Goal: Task Accomplishment & Management: Use online tool/utility

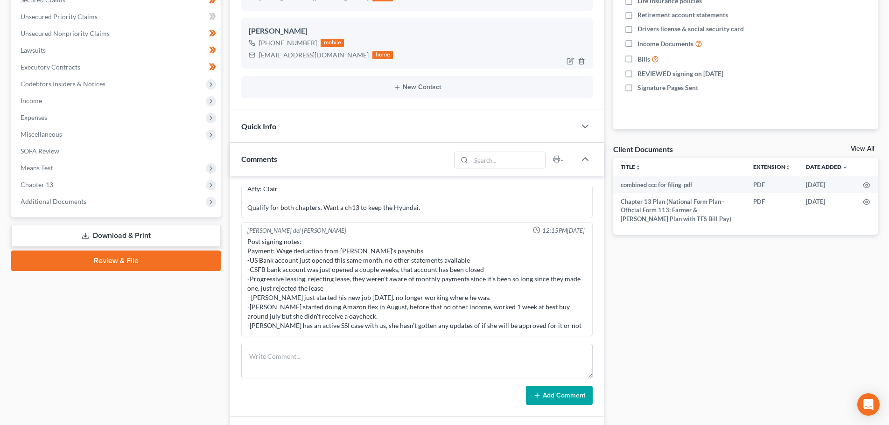
scroll to position [327, 0]
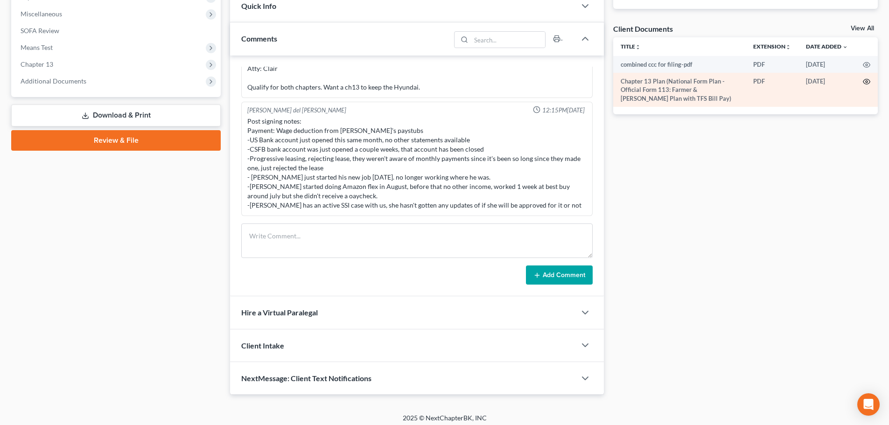
click at [868, 83] on icon "button" at bounding box center [865, 81] width 7 height 7
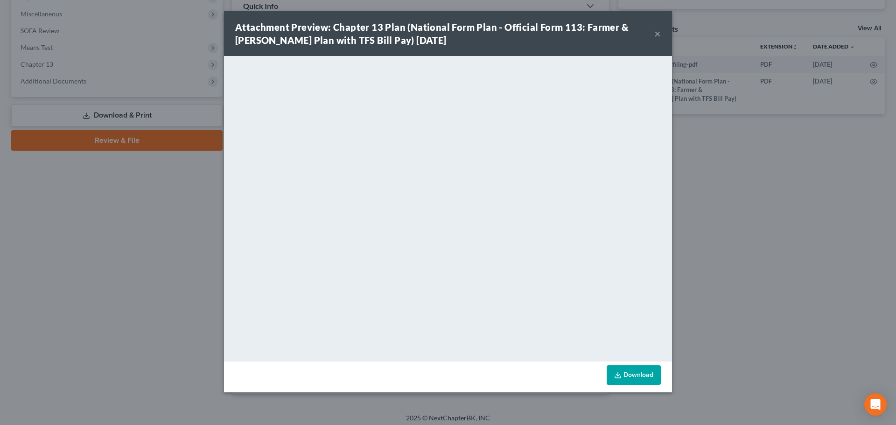
click at [660, 33] on button "×" at bounding box center [657, 33] width 7 height 11
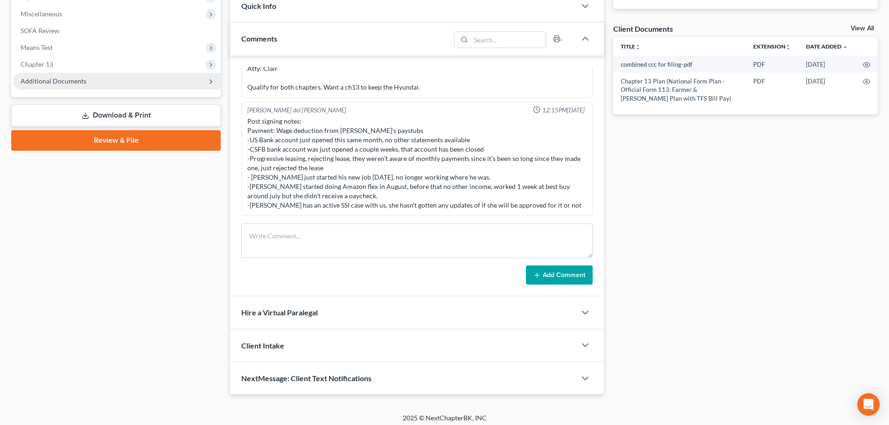
click at [70, 79] on span "Additional Documents" at bounding box center [54, 81] width 66 height 8
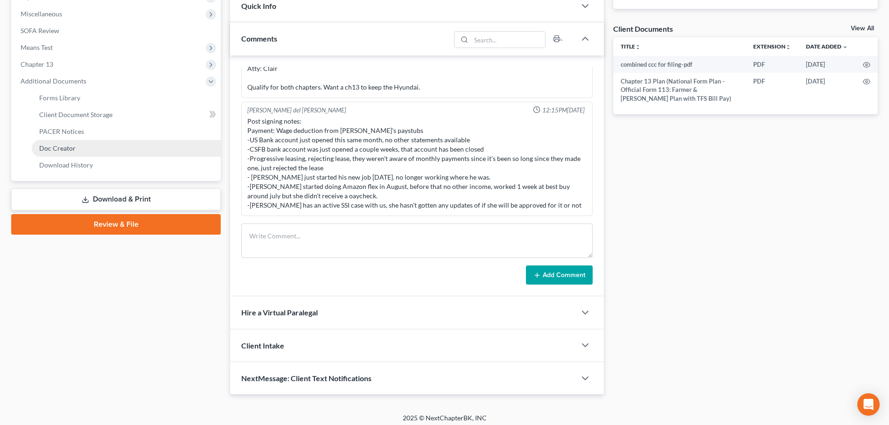
click at [62, 146] on span "Doc Creator" at bounding box center [57, 148] width 36 height 8
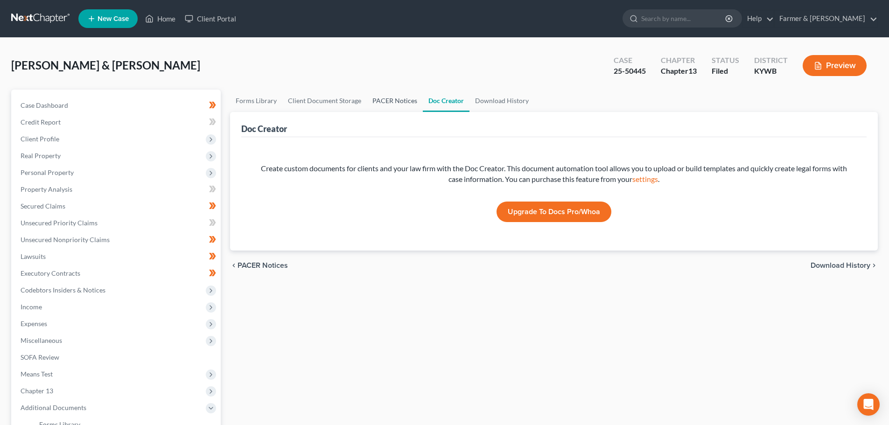
click at [382, 98] on link "PACER Notices" at bounding box center [395, 101] width 56 height 22
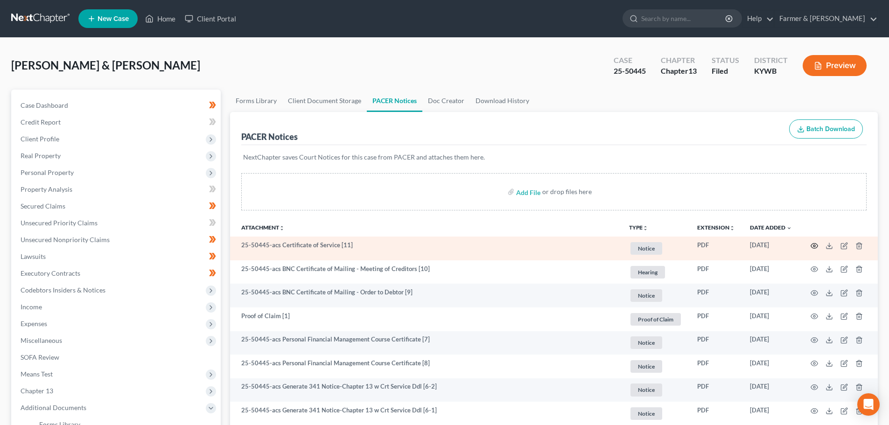
click at [812, 244] on icon "button" at bounding box center [813, 245] width 7 height 7
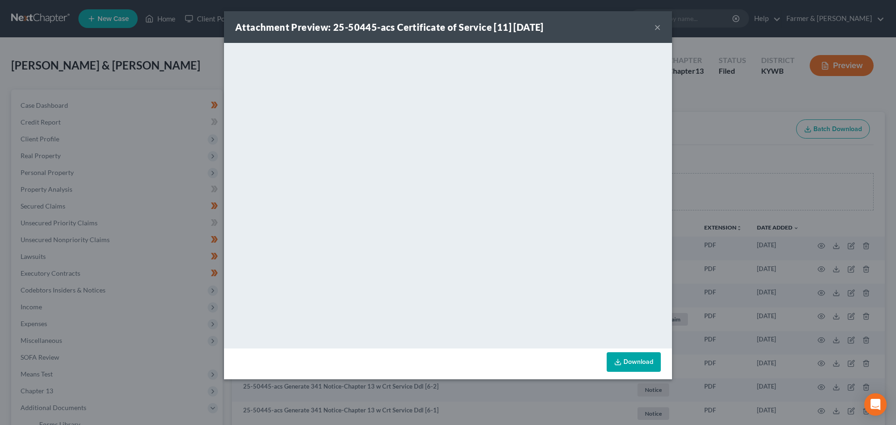
click at [657, 26] on button "×" at bounding box center [657, 26] width 7 height 11
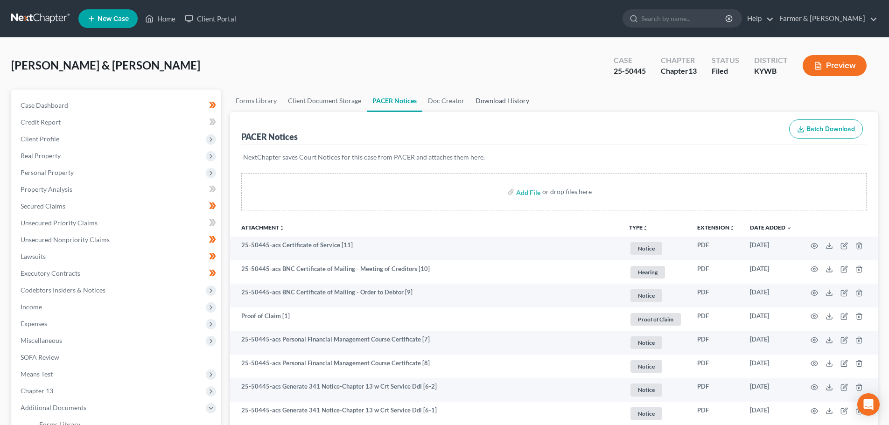
click at [508, 100] on link "Download History" at bounding box center [502, 101] width 65 height 22
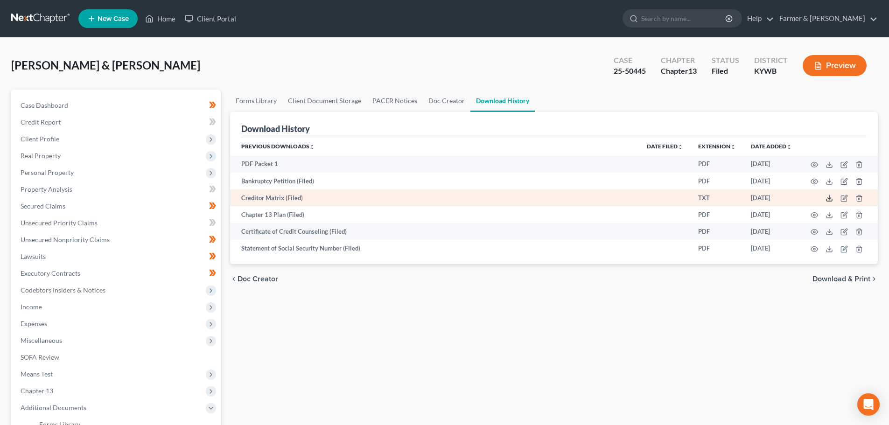
click at [831, 196] on icon at bounding box center [828, 198] width 7 height 7
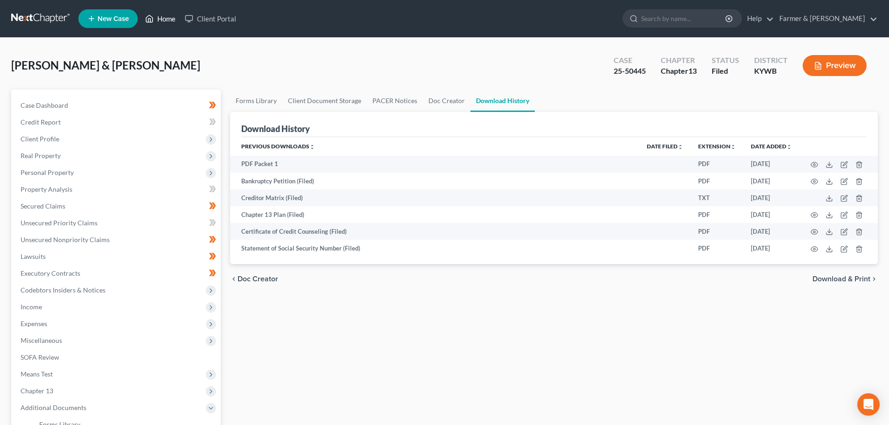
click at [168, 16] on link "Home" at bounding box center [160, 18] width 40 height 17
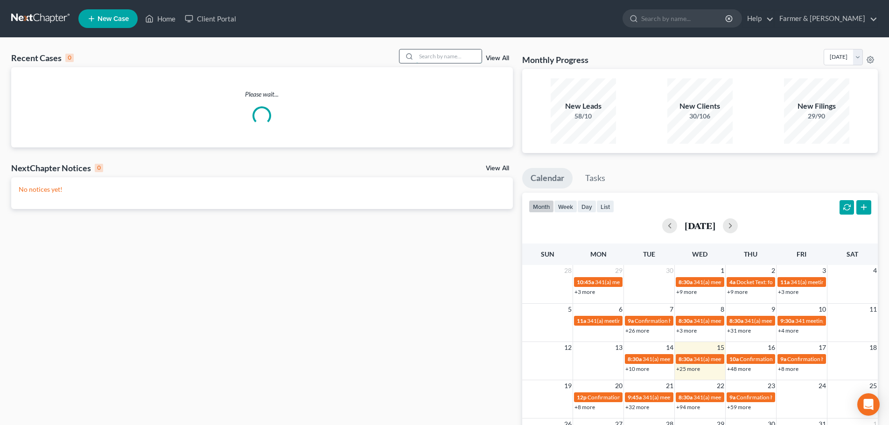
click at [431, 54] on input "search" at bounding box center [448, 56] width 65 height 14
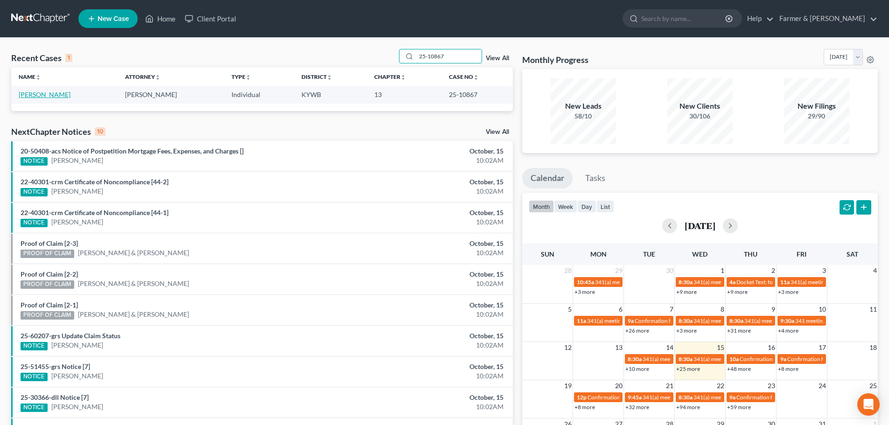
type input "25-10867"
click at [45, 94] on link "[PERSON_NAME]" at bounding box center [45, 94] width 52 height 8
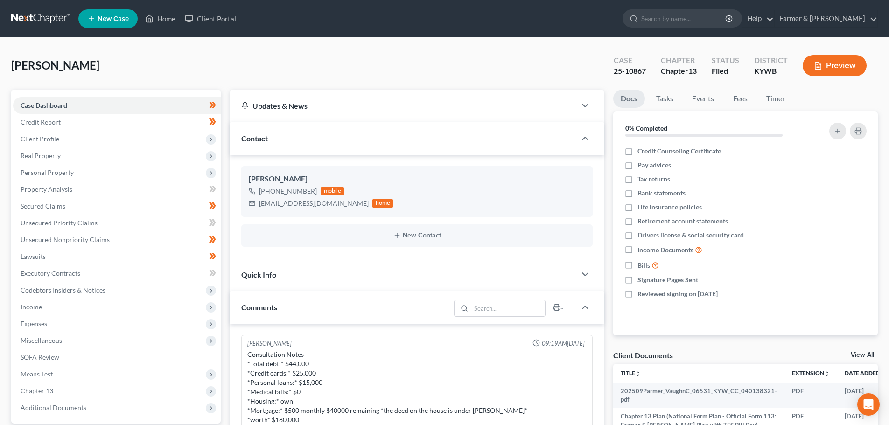
scroll to position [303, 0]
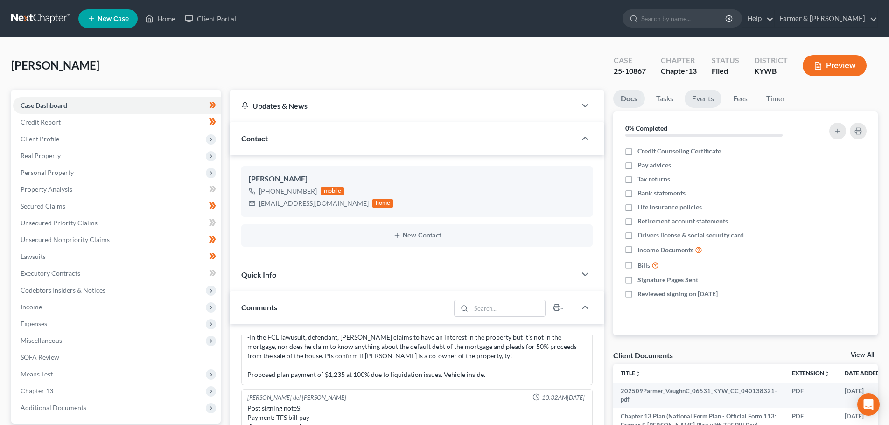
click at [701, 97] on link "Events" at bounding box center [702, 99] width 37 height 18
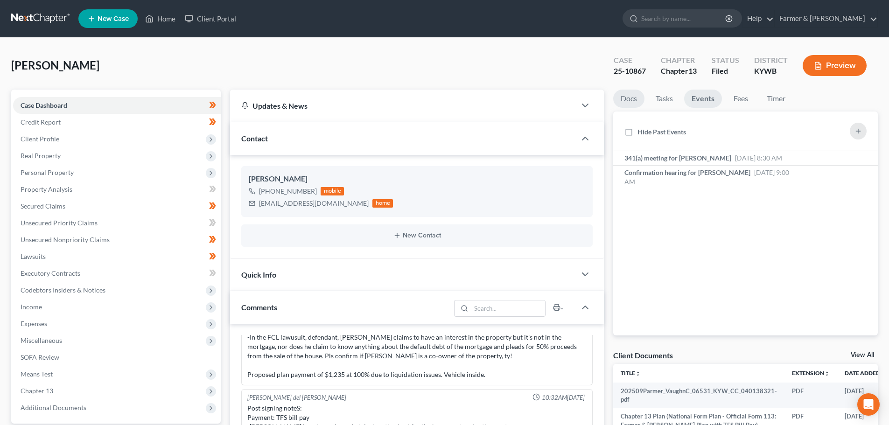
click at [629, 98] on link "Docs" at bounding box center [628, 99] width 31 height 18
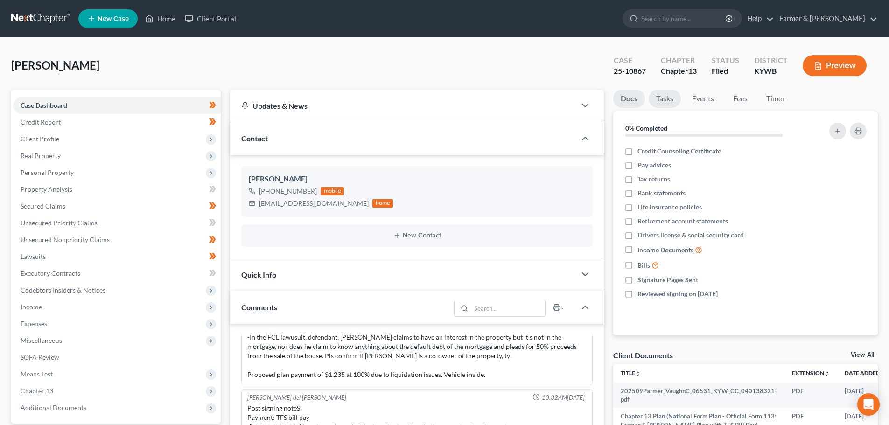
click at [667, 97] on link "Tasks" at bounding box center [664, 99] width 32 height 18
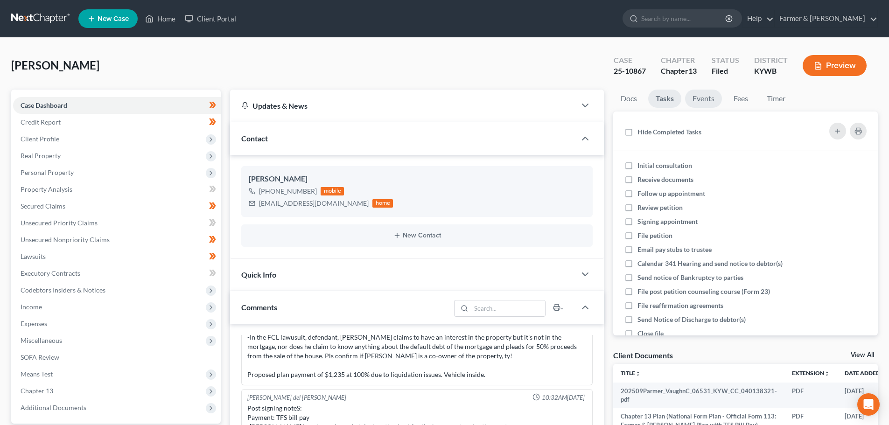
click at [696, 97] on link "Events" at bounding box center [703, 99] width 37 height 18
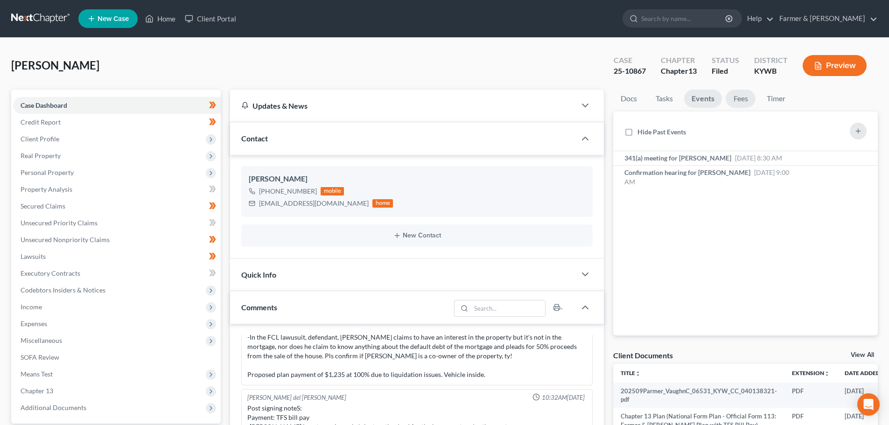
click at [737, 97] on link "Fees" at bounding box center [740, 99] width 30 height 18
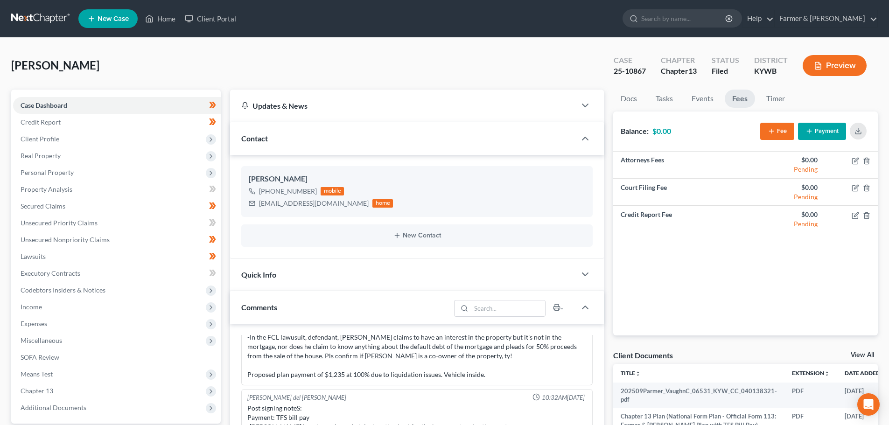
click at [798, 105] on ul "Docs Tasks Events Fees Timer" at bounding box center [745, 101] width 264 height 22
click at [774, 100] on link "Timer" at bounding box center [775, 99] width 34 height 18
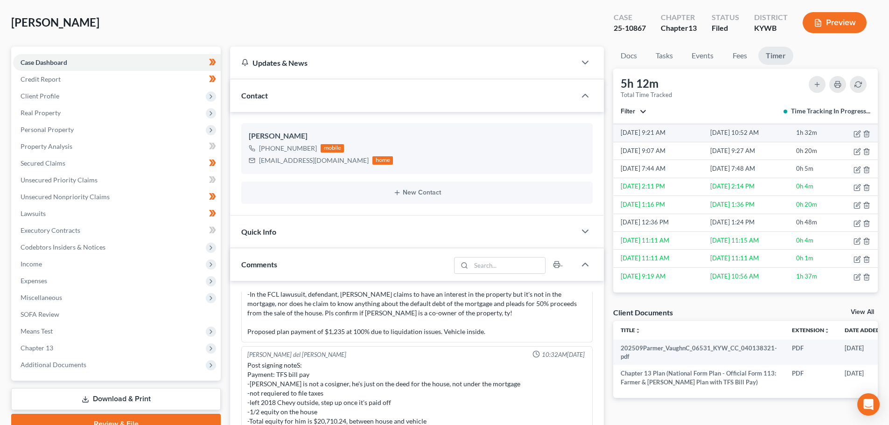
scroll to position [0, 0]
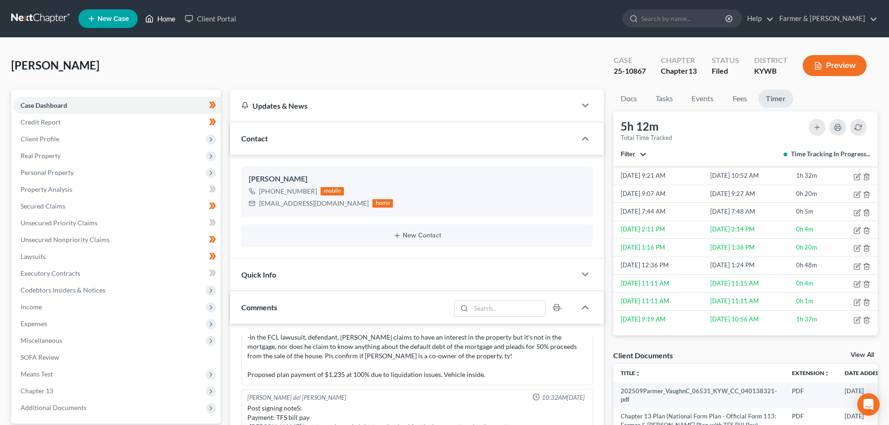
click at [164, 22] on link "Home" at bounding box center [160, 18] width 40 height 17
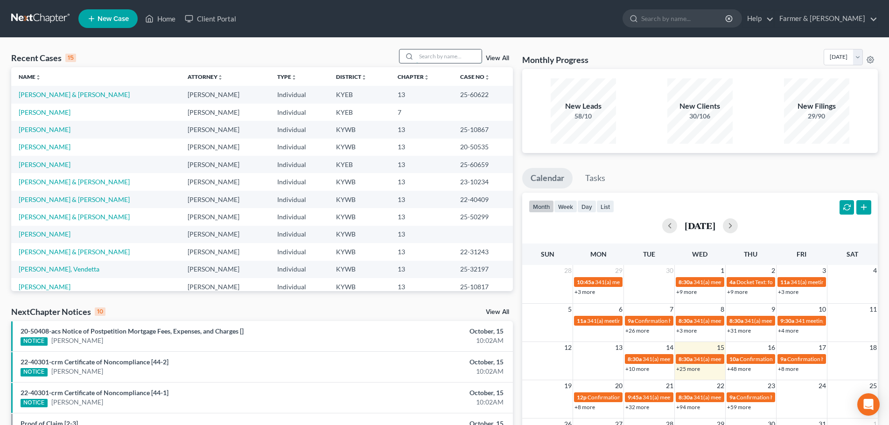
click at [429, 62] on input "search" at bounding box center [448, 56] width 65 height 14
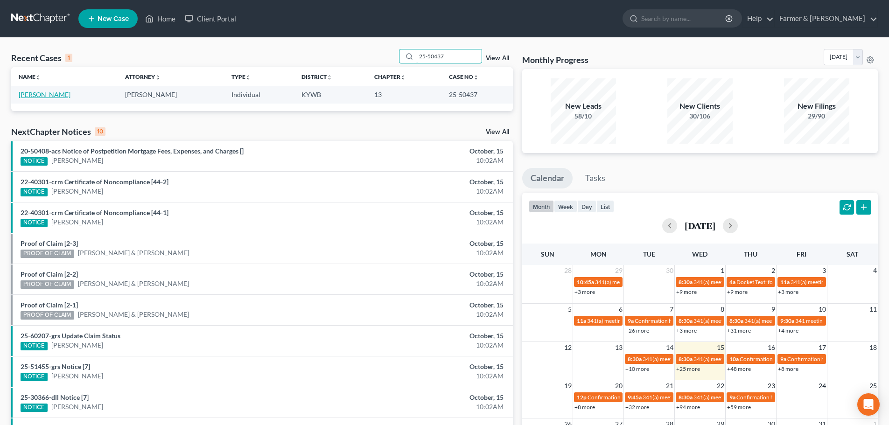
type input "25-50437"
click at [38, 94] on link "[PERSON_NAME]" at bounding box center [45, 94] width 52 height 8
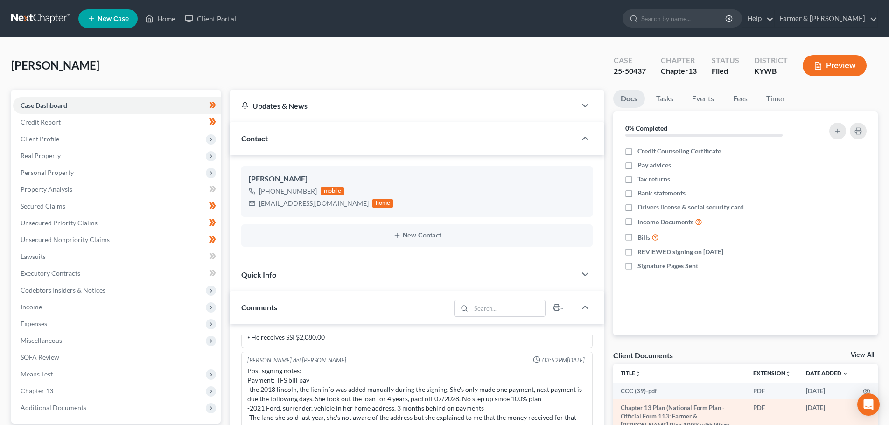
scroll to position [109, 0]
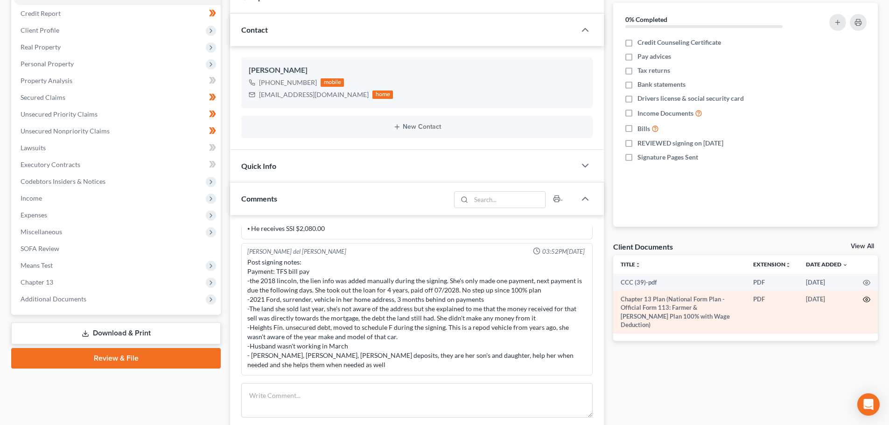
click at [868, 297] on icon "button" at bounding box center [866, 299] width 7 height 5
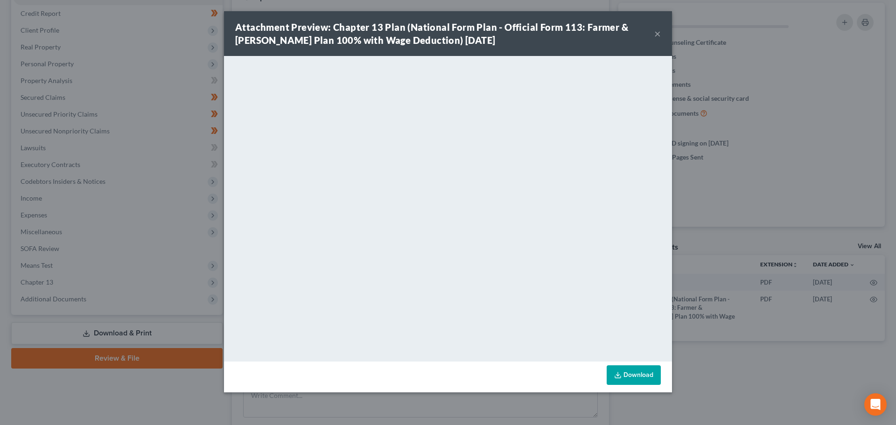
click at [655, 33] on button "×" at bounding box center [657, 33] width 7 height 11
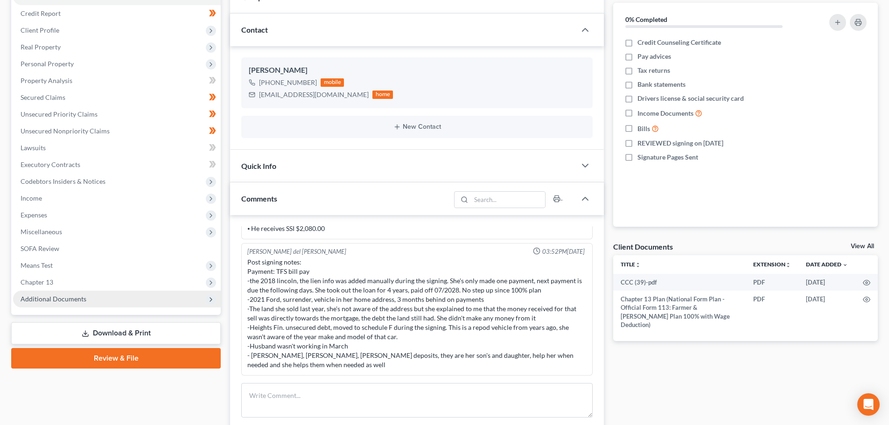
click at [62, 295] on span "Additional Documents" at bounding box center [54, 299] width 66 height 8
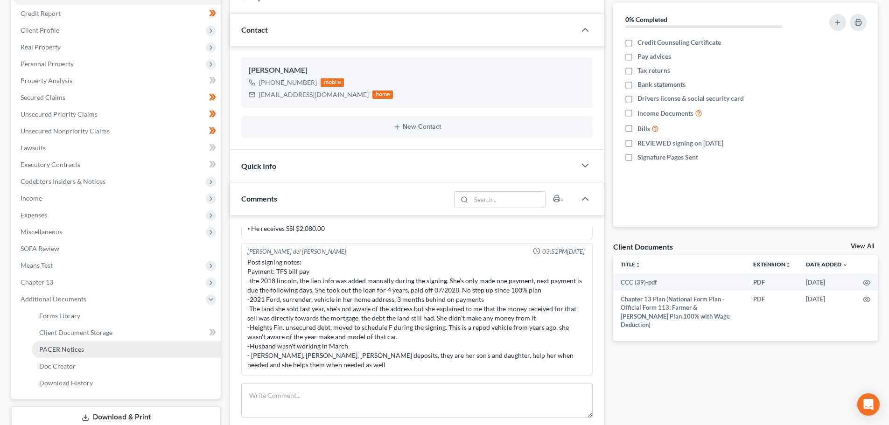
click at [50, 345] on span "PACER Notices" at bounding box center [61, 349] width 45 height 8
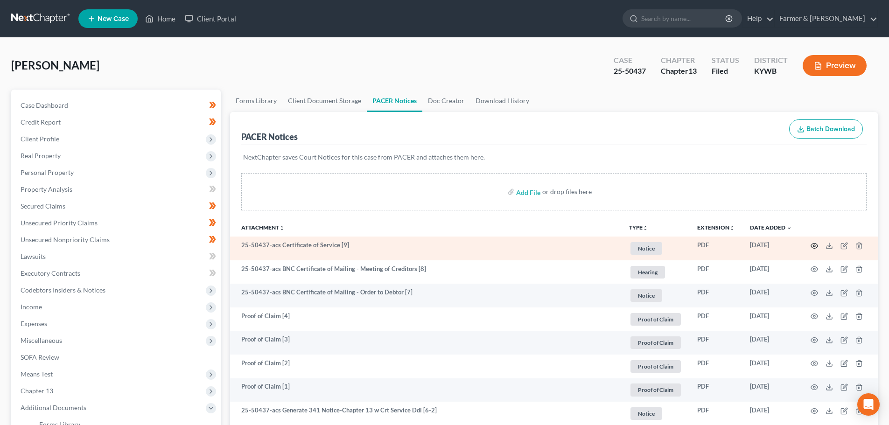
click at [813, 243] on icon "button" at bounding box center [814, 245] width 7 height 5
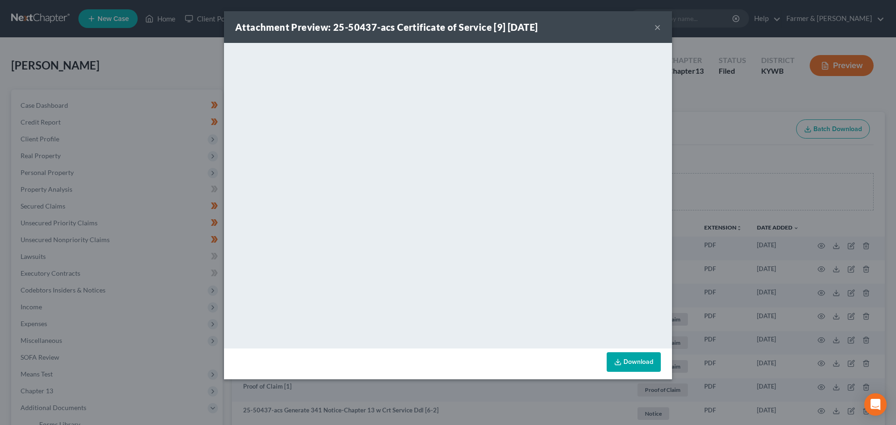
click at [659, 27] on button "×" at bounding box center [657, 26] width 7 height 11
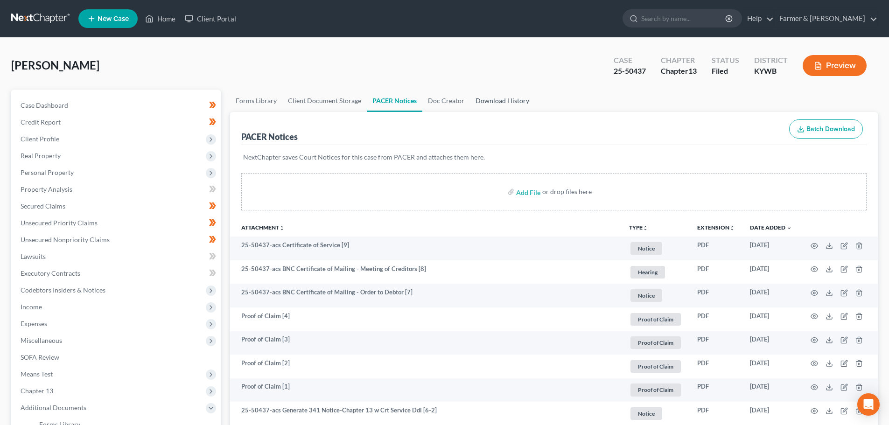
click at [488, 99] on link "Download History" at bounding box center [502, 101] width 65 height 22
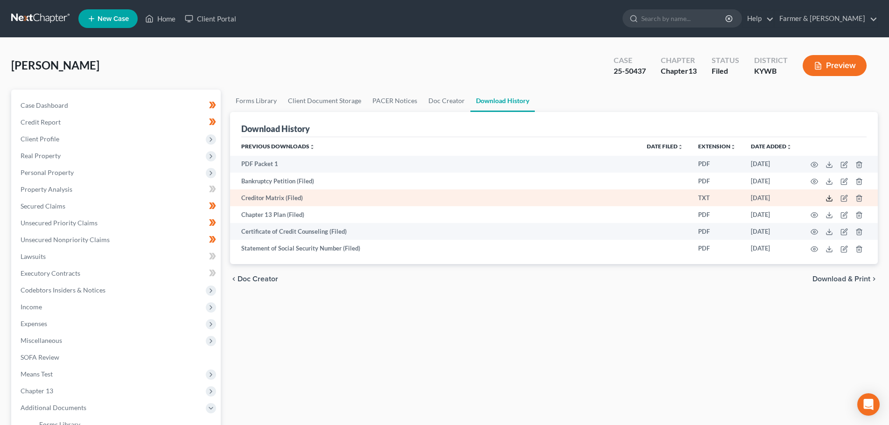
click at [829, 198] on line at bounding box center [829, 197] width 0 height 4
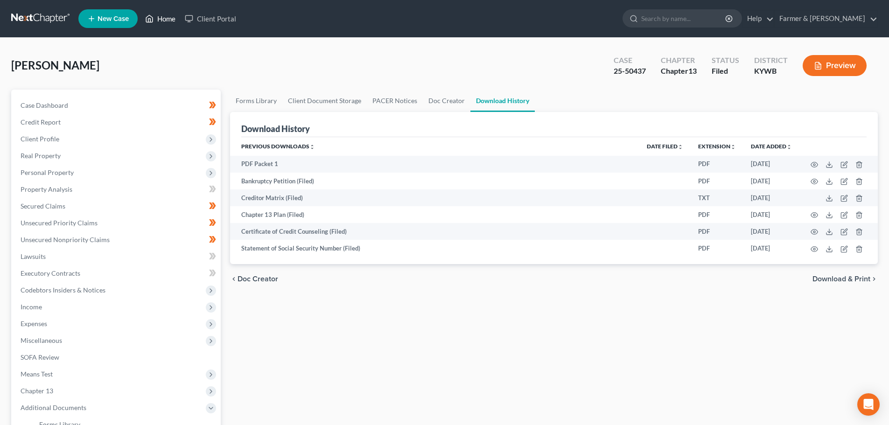
drag, startPoint x: 166, startPoint y: 17, endPoint x: 175, endPoint y: 26, distance: 13.2
click at [166, 17] on link "Home" at bounding box center [160, 18] width 40 height 17
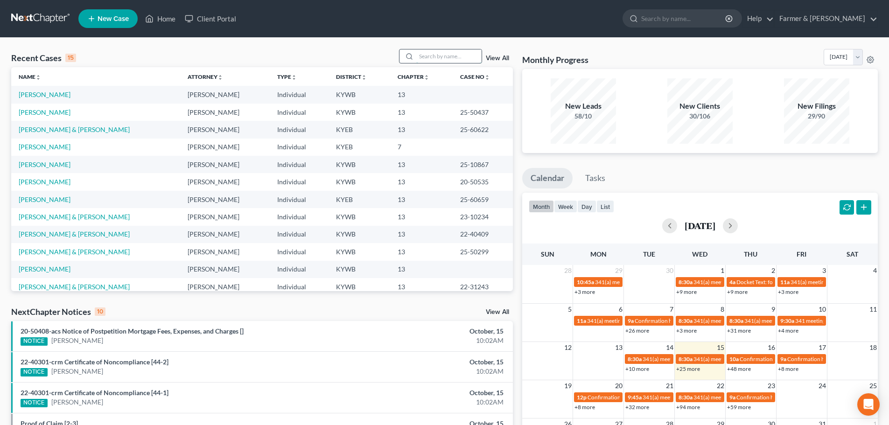
click at [436, 56] on input "search" at bounding box center [448, 56] width 65 height 14
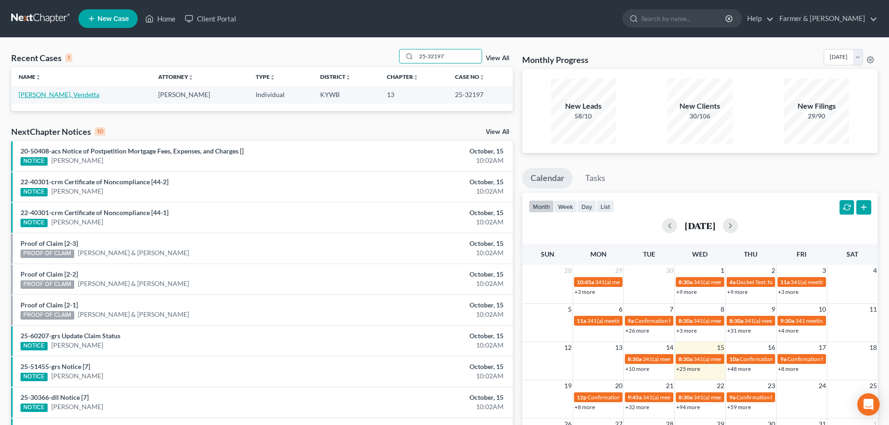
type input "25-32197"
click at [62, 97] on link "[PERSON_NAME], Vendetta" at bounding box center [59, 94] width 81 height 8
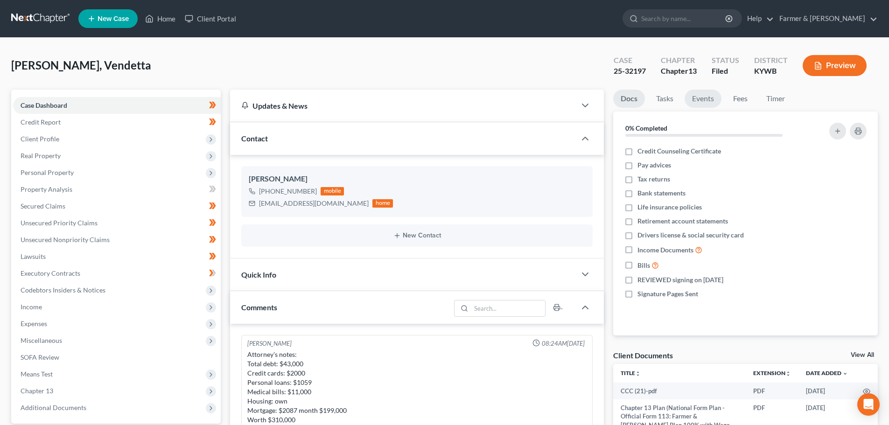
scroll to position [558, 0]
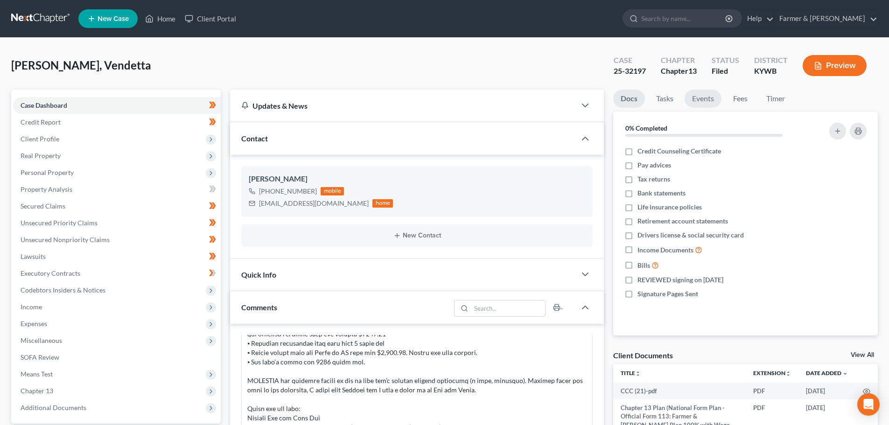
click at [706, 96] on link "Events" at bounding box center [702, 99] width 37 height 18
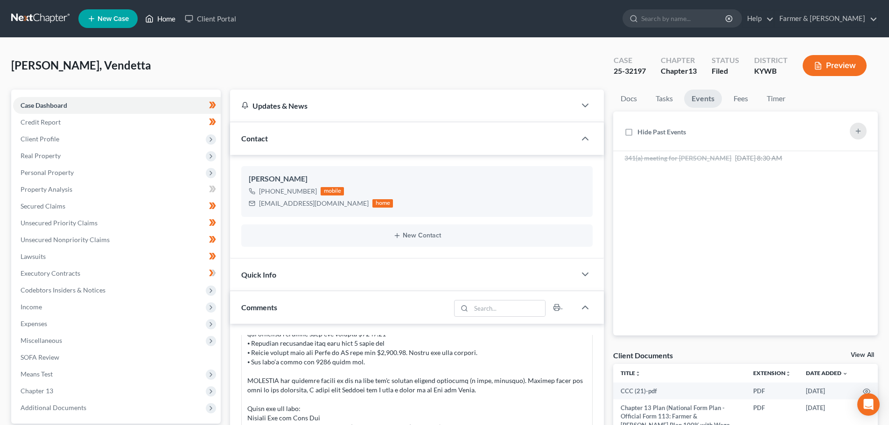
click at [162, 19] on link "Home" at bounding box center [160, 18] width 40 height 17
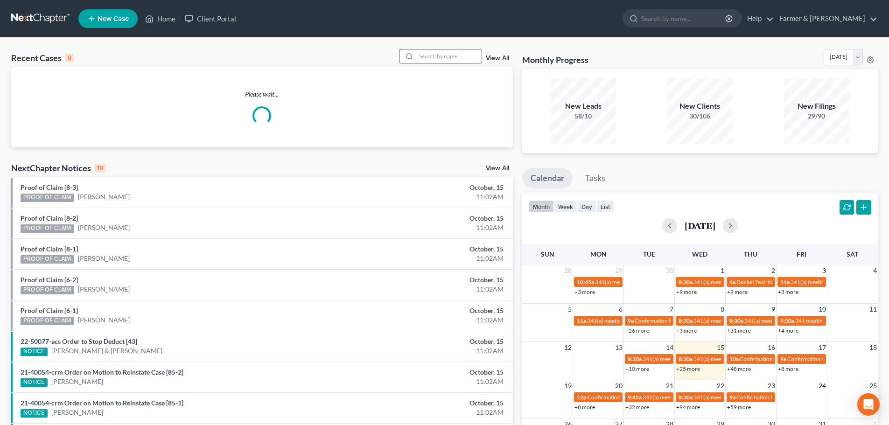
click at [426, 58] on input "search" at bounding box center [448, 56] width 65 height 14
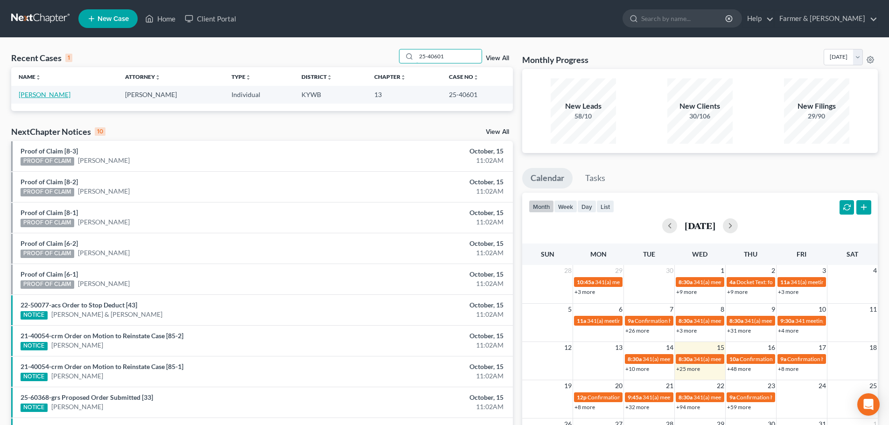
type input "25-40601"
click at [28, 97] on link "[PERSON_NAME]" at bounding box center [45, 94] width 52 height 8
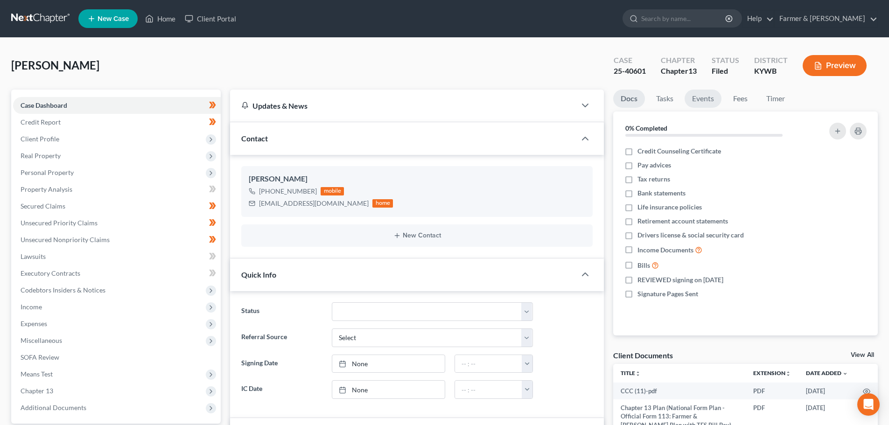
scroll to position [101, 0]
click at [700, 98] on link "Events" at bounding box center [702, 99] width 37 height 18
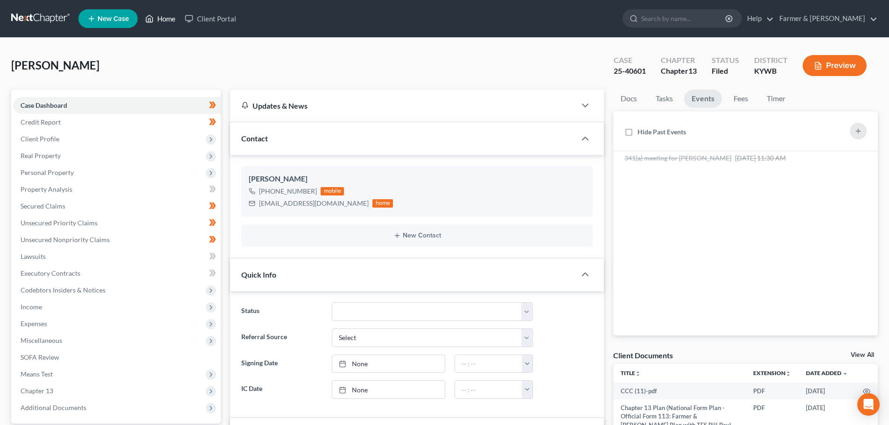
drag, startPoint x: 158, startPoint y: 19, endPoint x: 254, endPoint y: 33, distance: 96.6
click at [158, 19] on link "Home" at bounding box center [160, 18] width 40 height 17
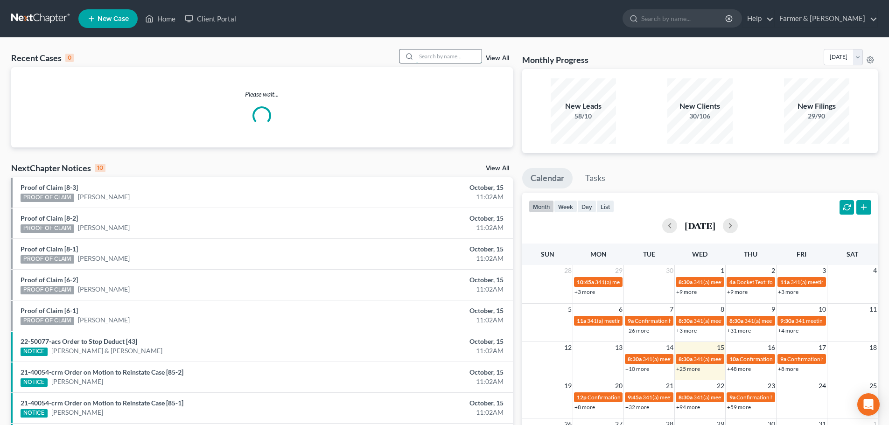
click at [426, 57] on input "search" at bounding box center [448, 56] width 65 height 14
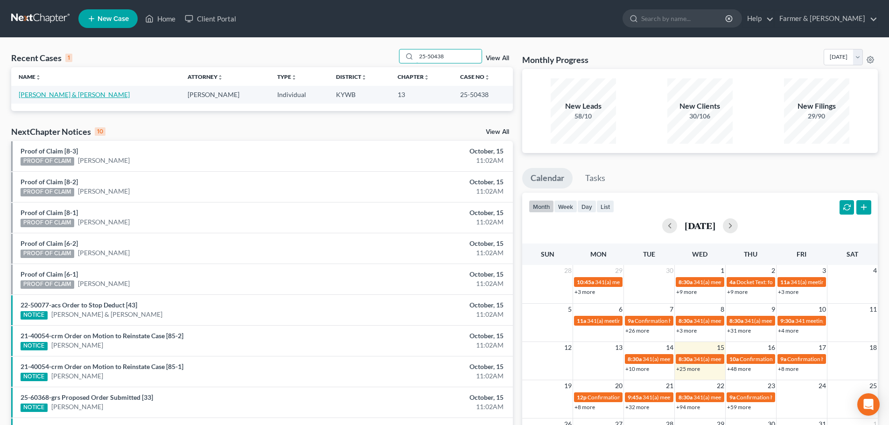
type input "25-50438"
click at [49, 93] on link "[PERSON_NAME] & [PERSON_NAME]" at bounding box center [74, 94] width 111 height 8
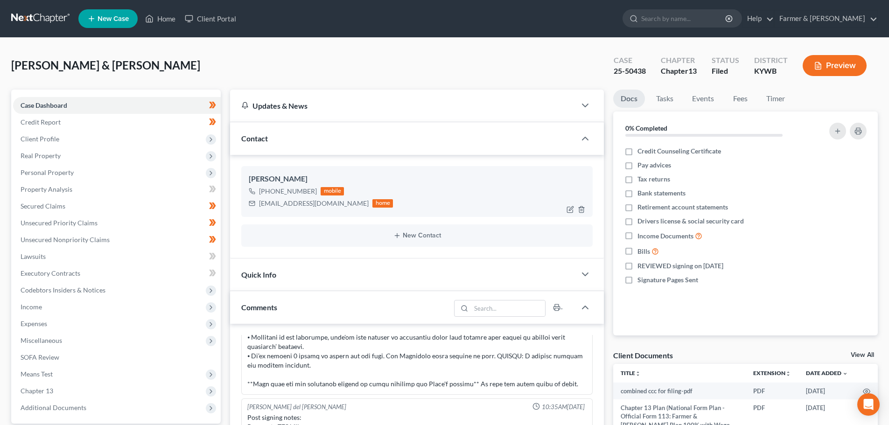
scroll to position [109, 0]
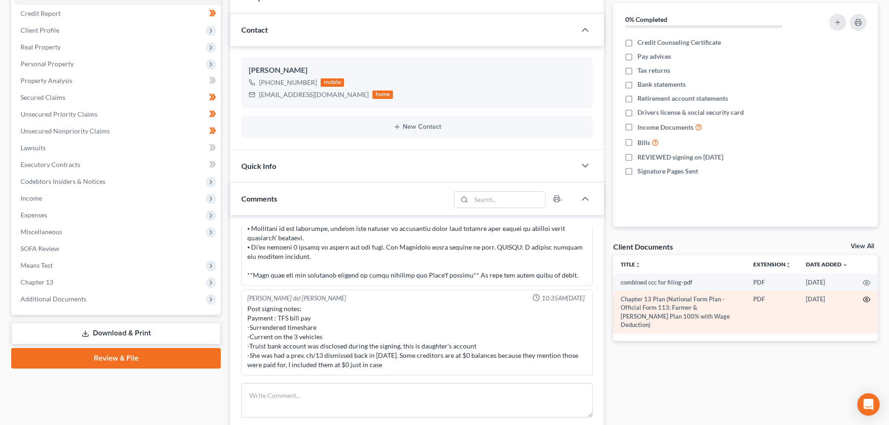
click at [863, 298] on icon "button" at bounding box center [865, 299] width 7 height 7
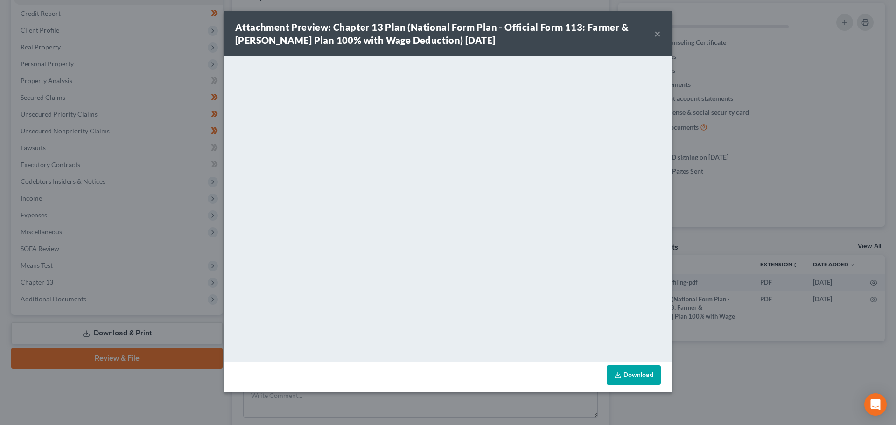
click at [656, 33] on button "×" at bounding box center [657, 33] width 7 height 11
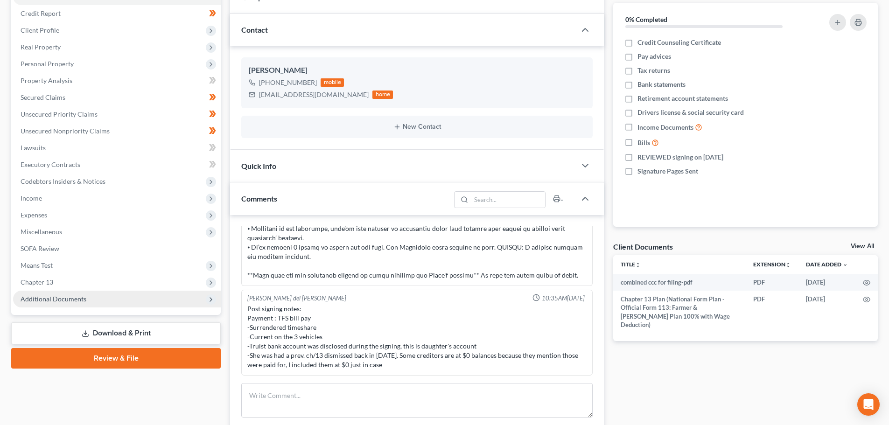
click at [65, 301] on span "Additional Documents" at bounding box center [54, 299] width 66 height 8
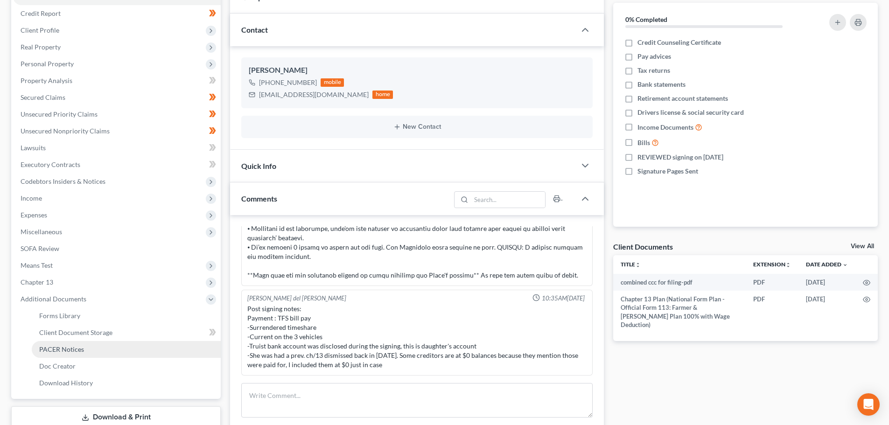
click at [72, 352] on span "PACER Notices" at bounding box center [61, 349] width 45 height 8
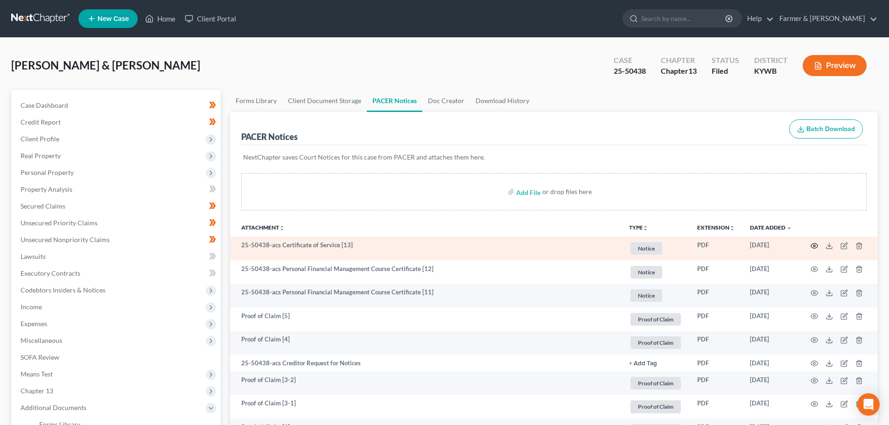
click at [815, 243] on icon "button" at bounding box center [813, 245] width 7 height 7
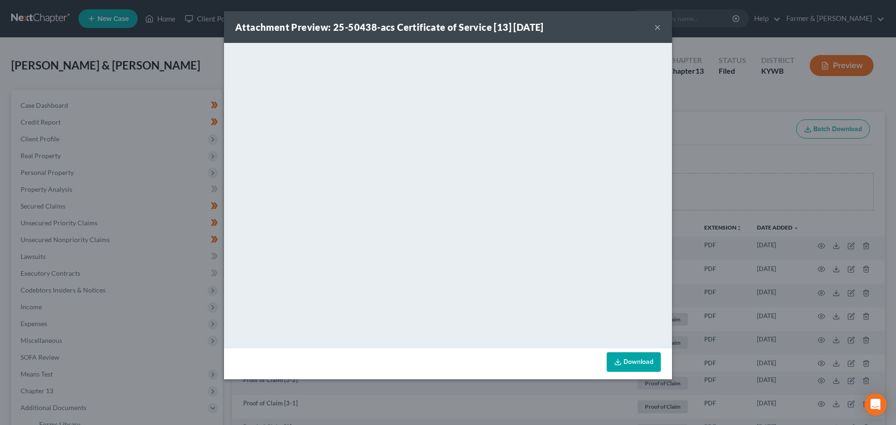
click at [655, 26] on button "×" at bounding box center [657, 26] width 7 height 11
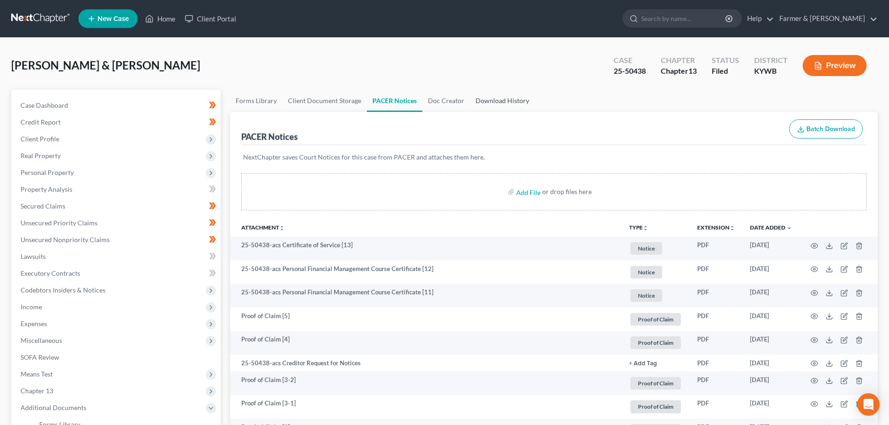
click at [506, 103] on link "Download History" at bounding box center [502, 101] width 65 height 22
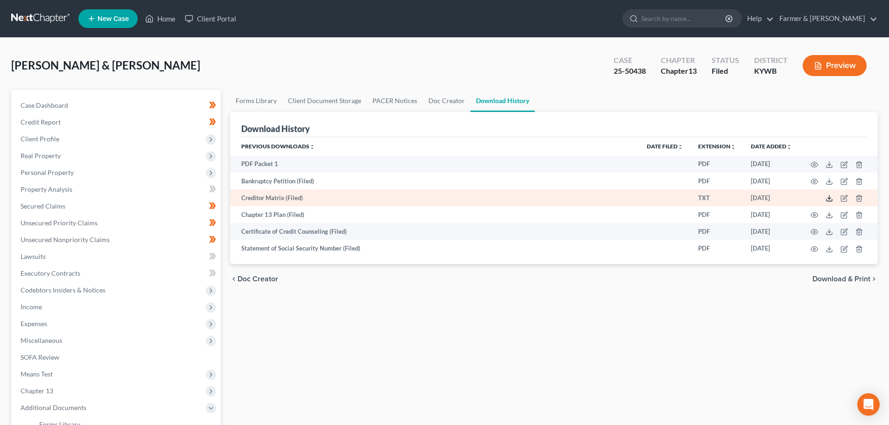
click at [829, 197] on icon at bounding box center [828, 198] width 7 height 7
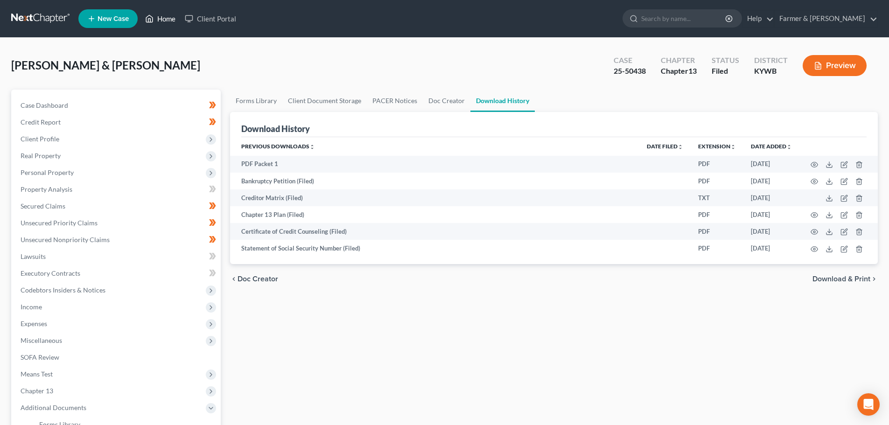
click at [157, 14] on link "Home" at bounding box center [160, 18] width 40 height 17
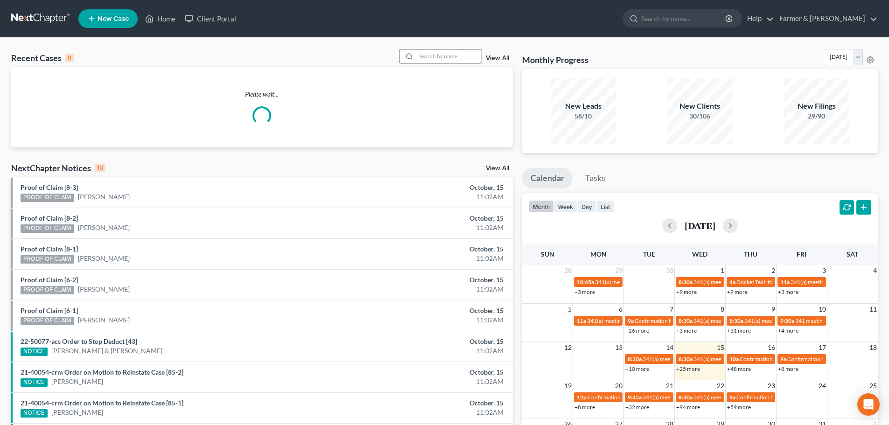
click at [434, 59] on input "search" at bounding box center [448, 56] width 65 height 14
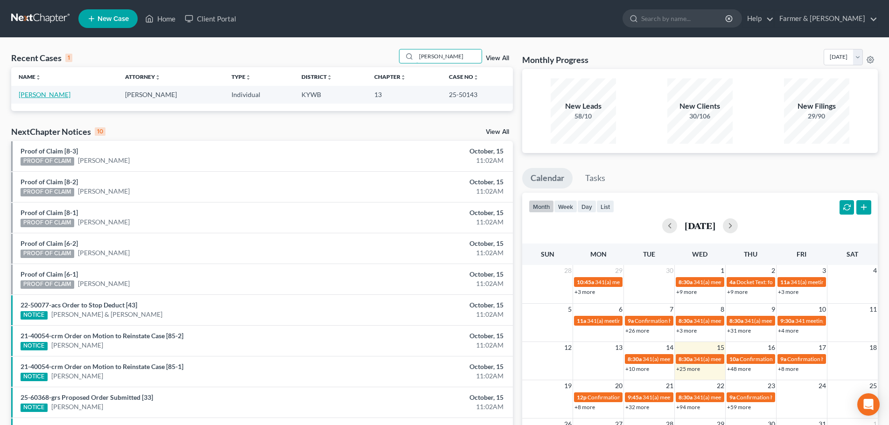
type input "[PERSON_NAME]"
click at [45, 92] on link "[PERSON_NAME]" at bounding box center [45, 94] width 52 height 8
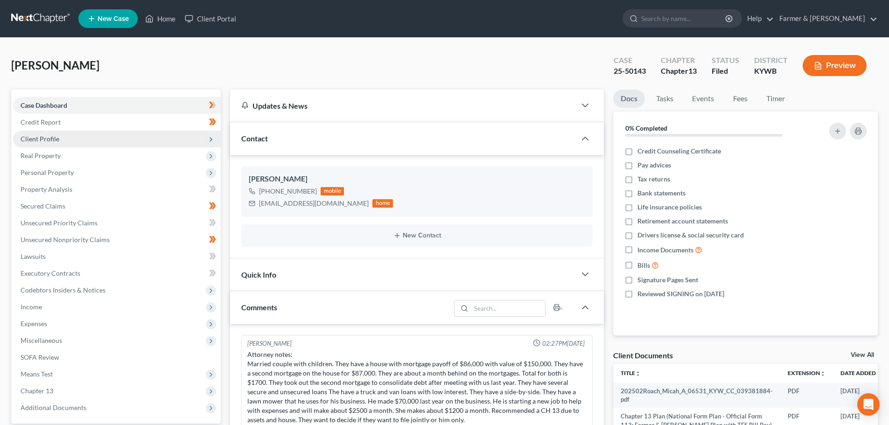
scroll to position [452, 0]
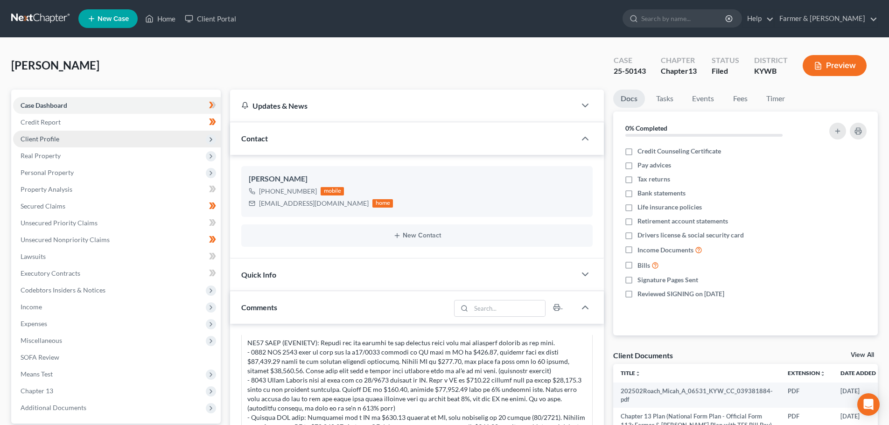
click at [48, 135] on span "Client Profile" at bounding box center [40, 139] width 39 height 8
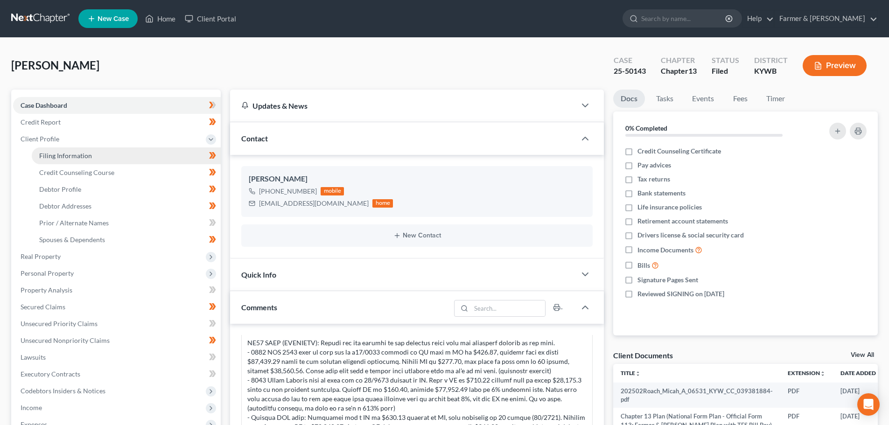
click at [60, 160] on link "Filing Information" at bounding box center [126, 155] width 189 height 17
select select "1"
select select "0"
select select "3"
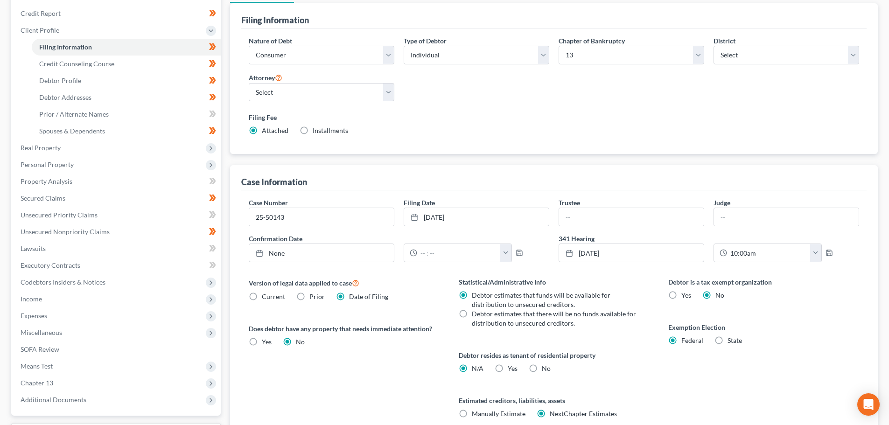
scroll to position [190, 0]
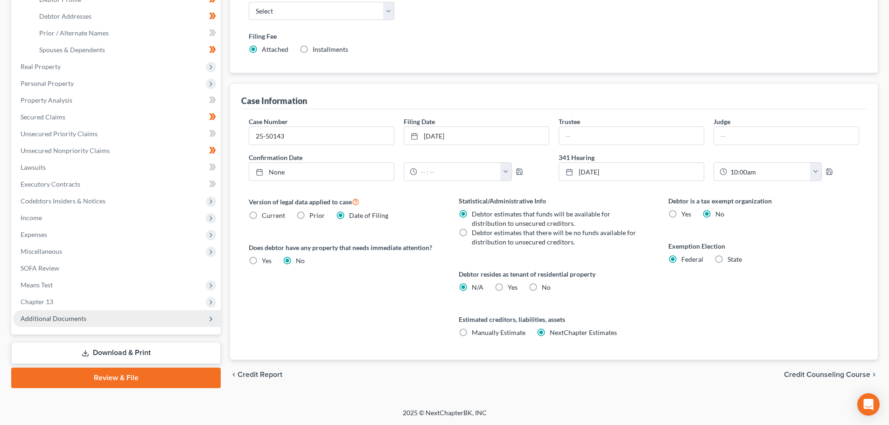
click at [68, 318] on span "Additional Documents" at bounding box center [54, 318] width 66 height 8
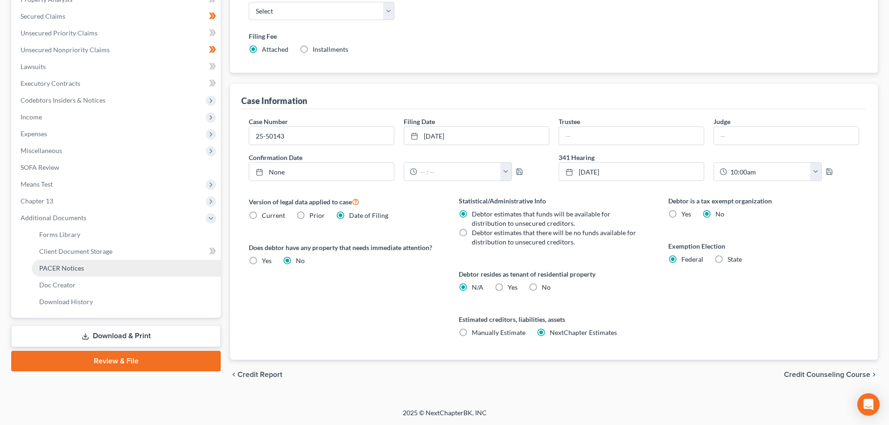
click at [73, 269] on span "PACER Notices" at bounding box center [61, 268] width 45 height 8
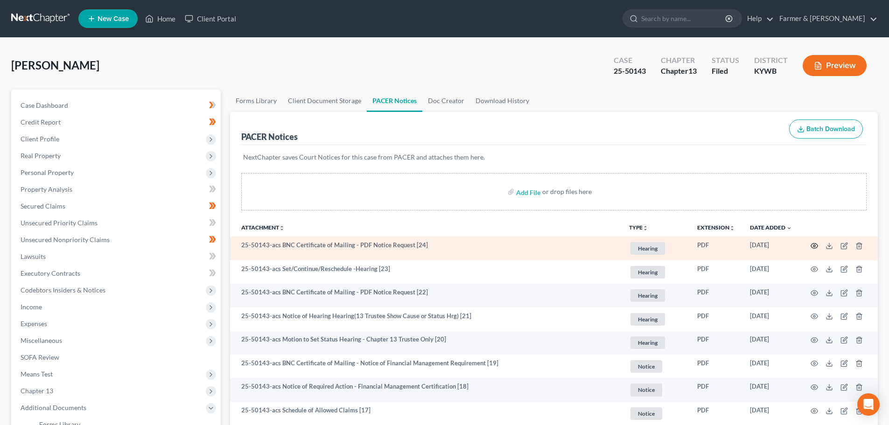
click at [815, 246] on circle "button" at bounding box center [814, 246] width 2 height 2
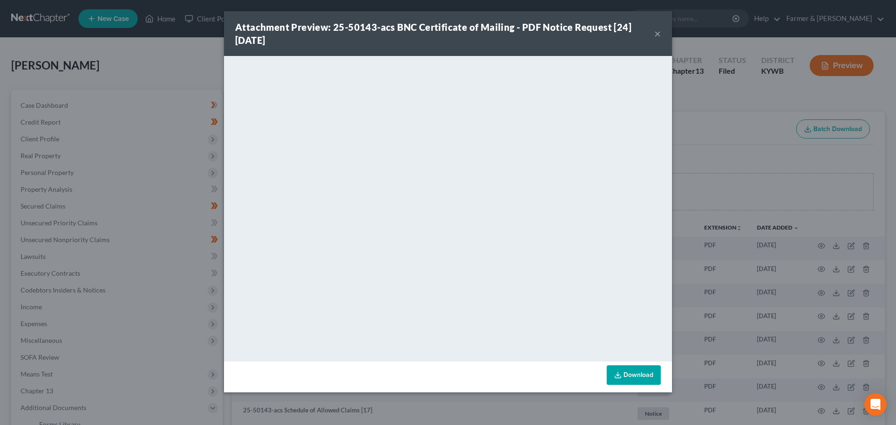
click at [655, 35] on button "×" at bounding box center [657, 33] width 7 height 11
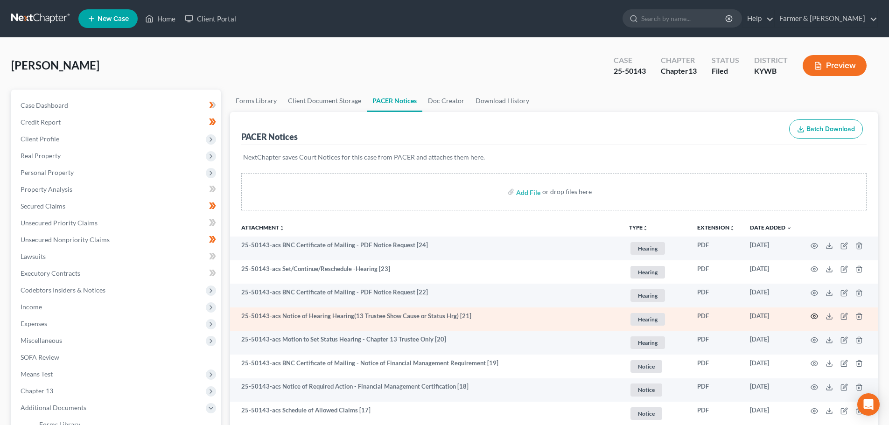
click at [816, 315] on icon "button" at bounding box center [814, 316] width 7 height 5
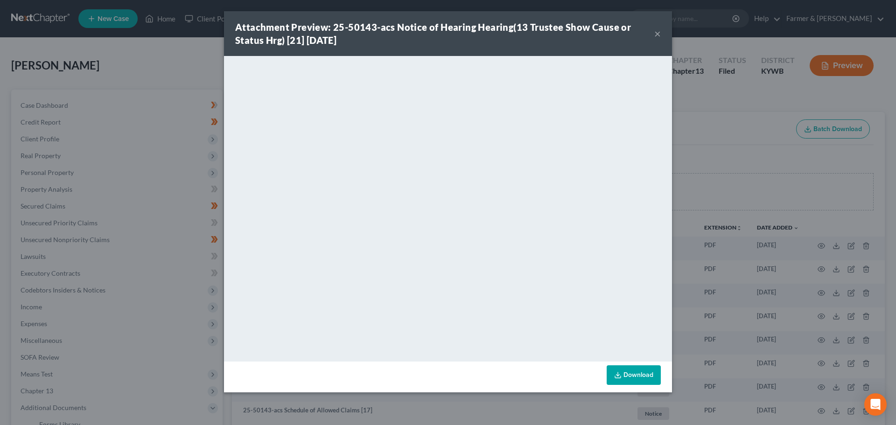
click at [657, 29] on button "×" at bounding box center [657, 33] width 7 height 11
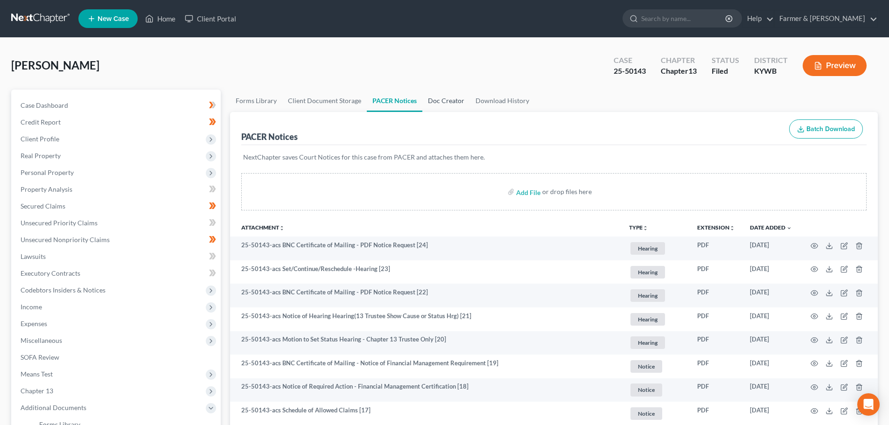
click at [447, 99] on link "Doc Creator" at bounding box center [446, 101] width 48 height 22
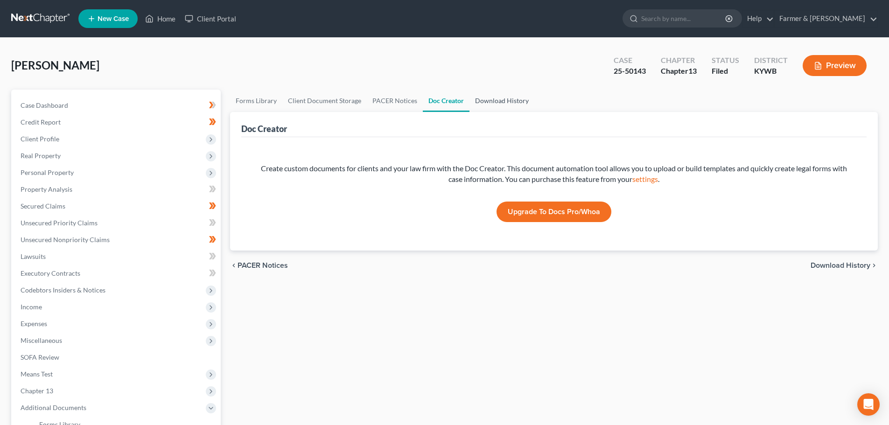
click at [486, 99] on link "Download History" at bounding box center [501, 101] width 65 height 22
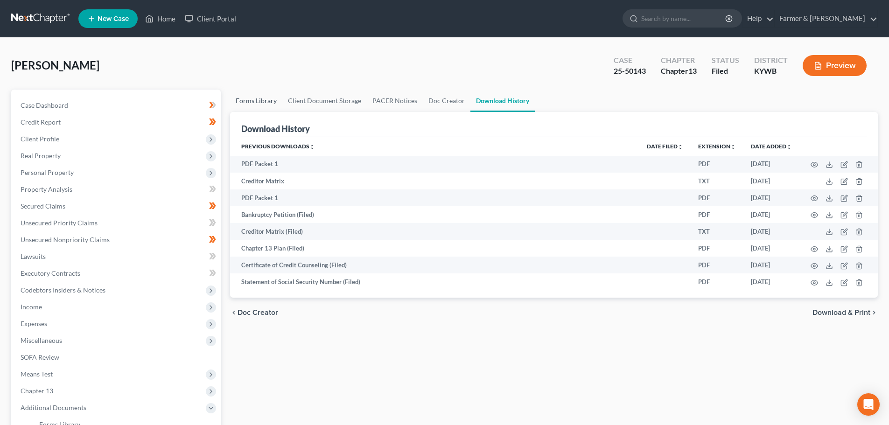
click at [250, 101] on link "Forms Library" at bounding box center [256, 101] width 52 height 22
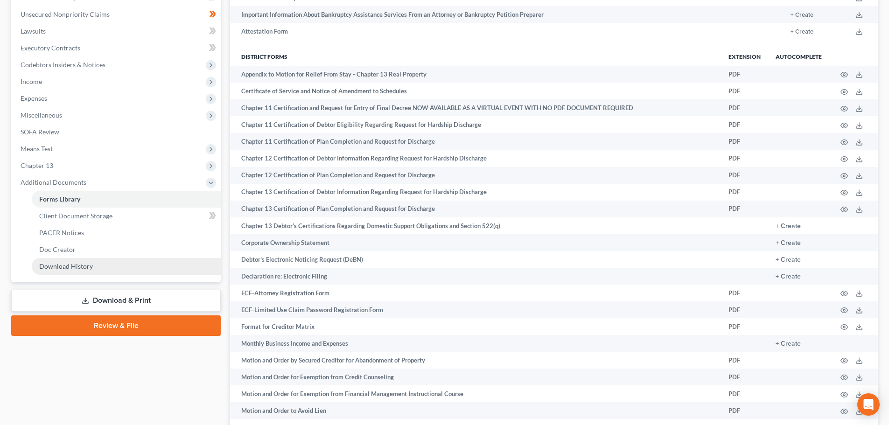
scroll to position [109, 0]
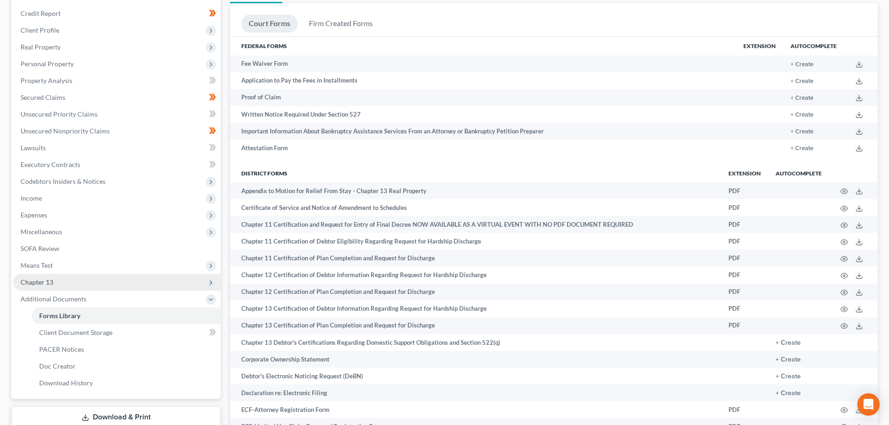
click at [78, 285] on span "Chapter 13" at bounding box center [117, 282] width 208 height 17
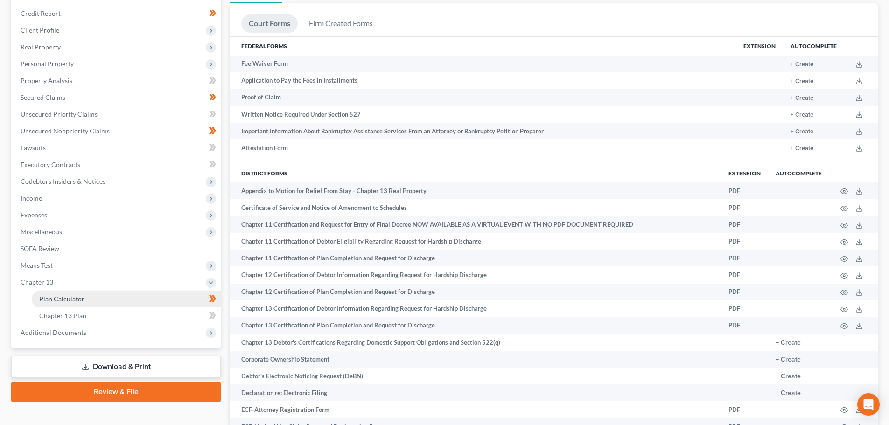
click at [116, 301] on link "Plan Calculator" at bounding box center [126, 299] width 189 height 17
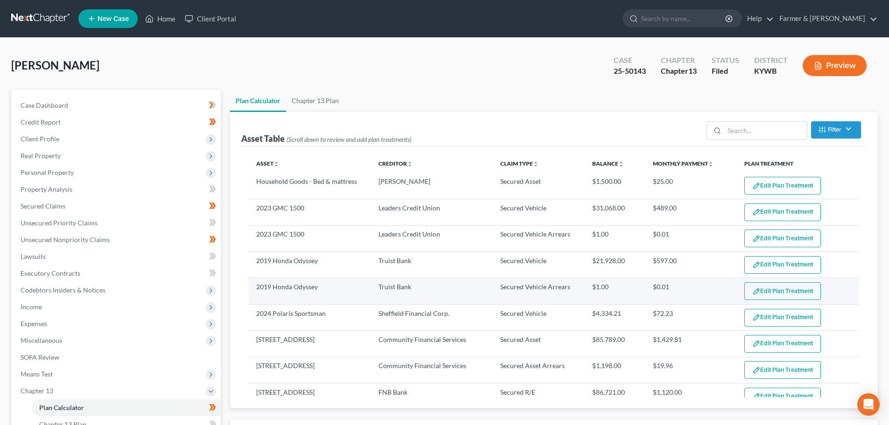
select select "59"
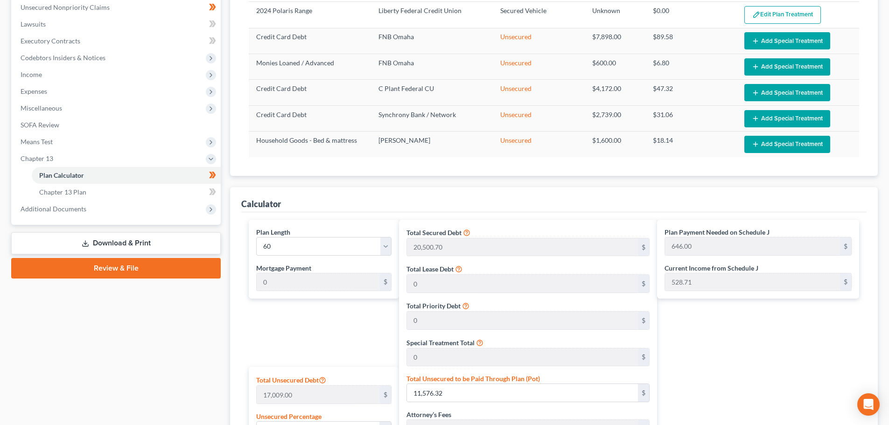
scroll to position [218, 0]
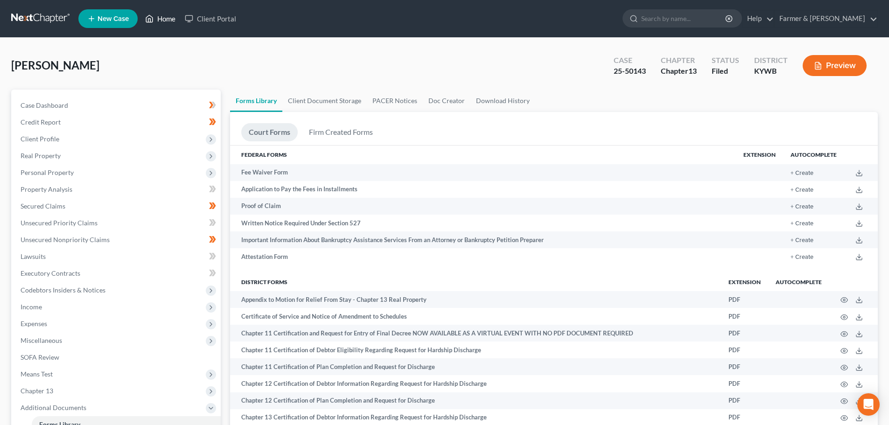
click at [167, 18] on link "Home" at bounding box center [160, 18] width 40 height 17
